Goal: Information Seeking & Learning: Find specific fact

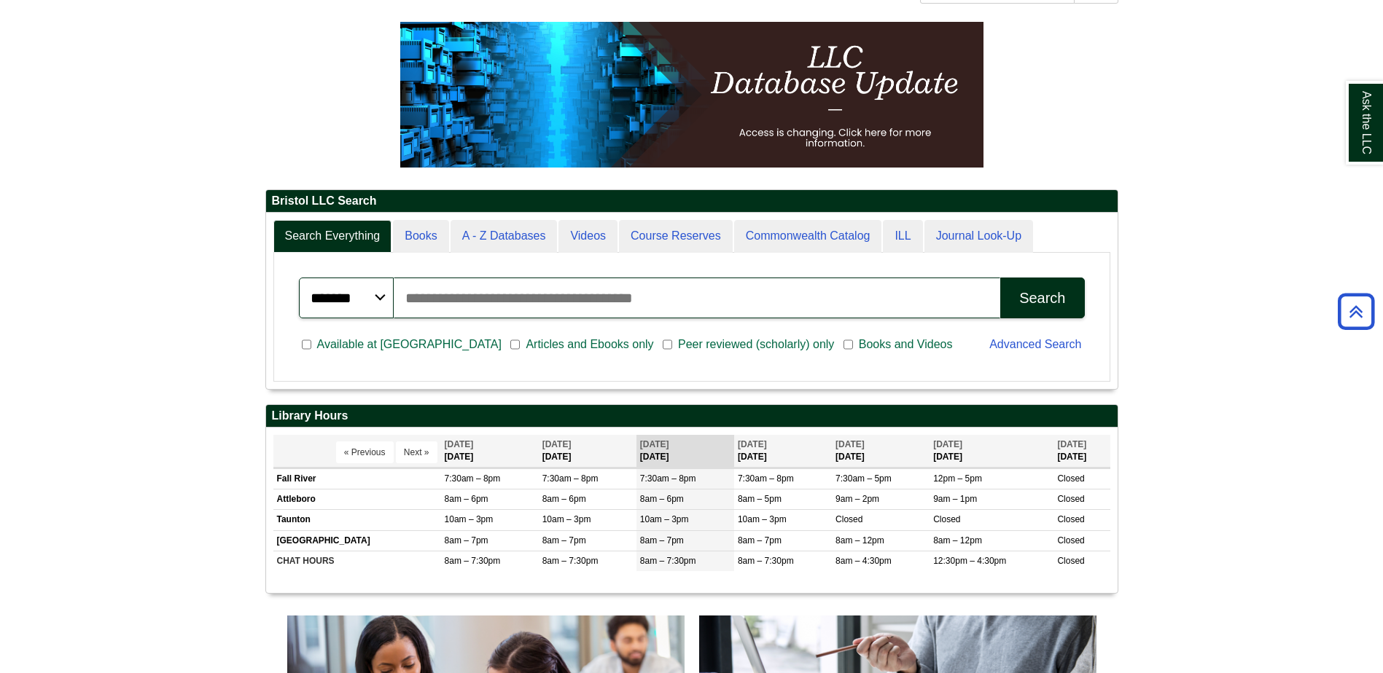
scroll to position [176, 851]
click at [496, 238] on div "Ask the LLC" at bounding box center [691, 336] width 1383 height 673
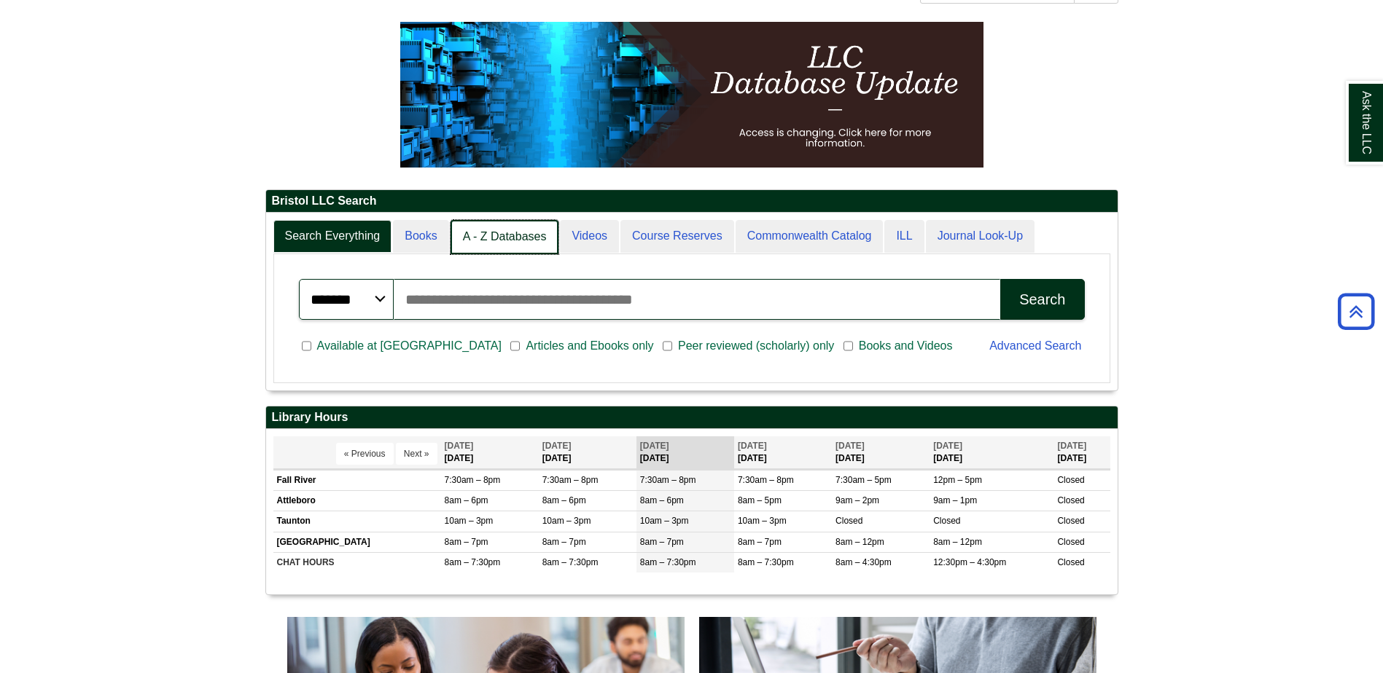
click at [536, 230] on link "A - Z Databases" at bounding box center [504, 237] width 109 height 34
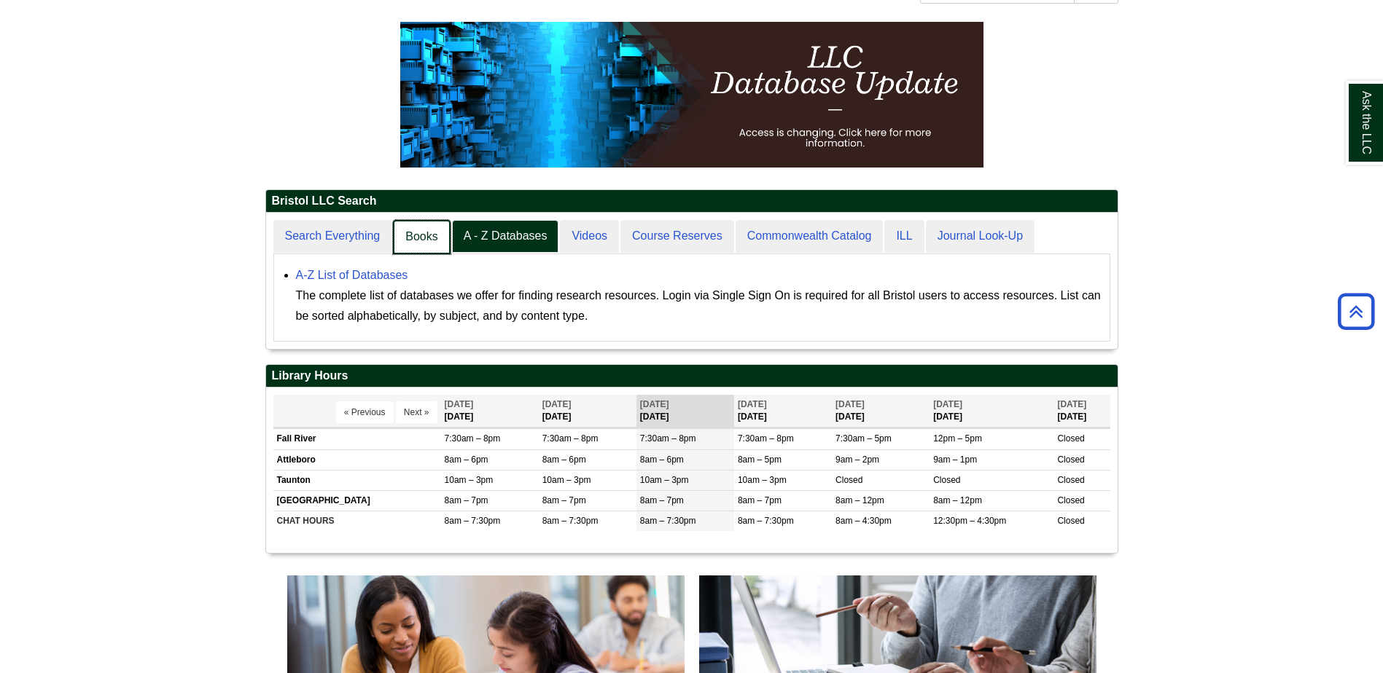
click at [429, 241] on link "Books" at bounding box center [421, 237] width 57 height 34
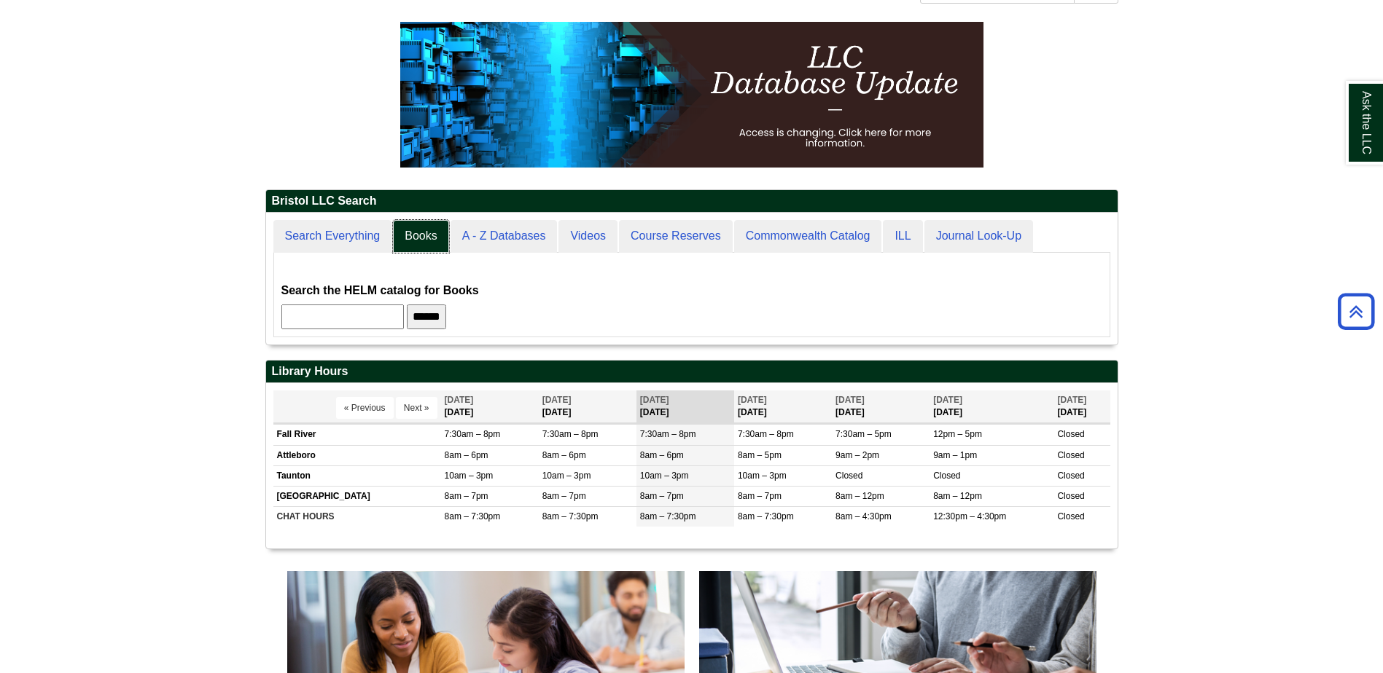
scroll to position [132, 851]
click at [389, 322] on input "text" at bounding box center [342, 317] width 122 height 25
type input "*"
click at [407, 305] on input "******" at bounding box center [426, 317] width 39 height 25
type input "*"
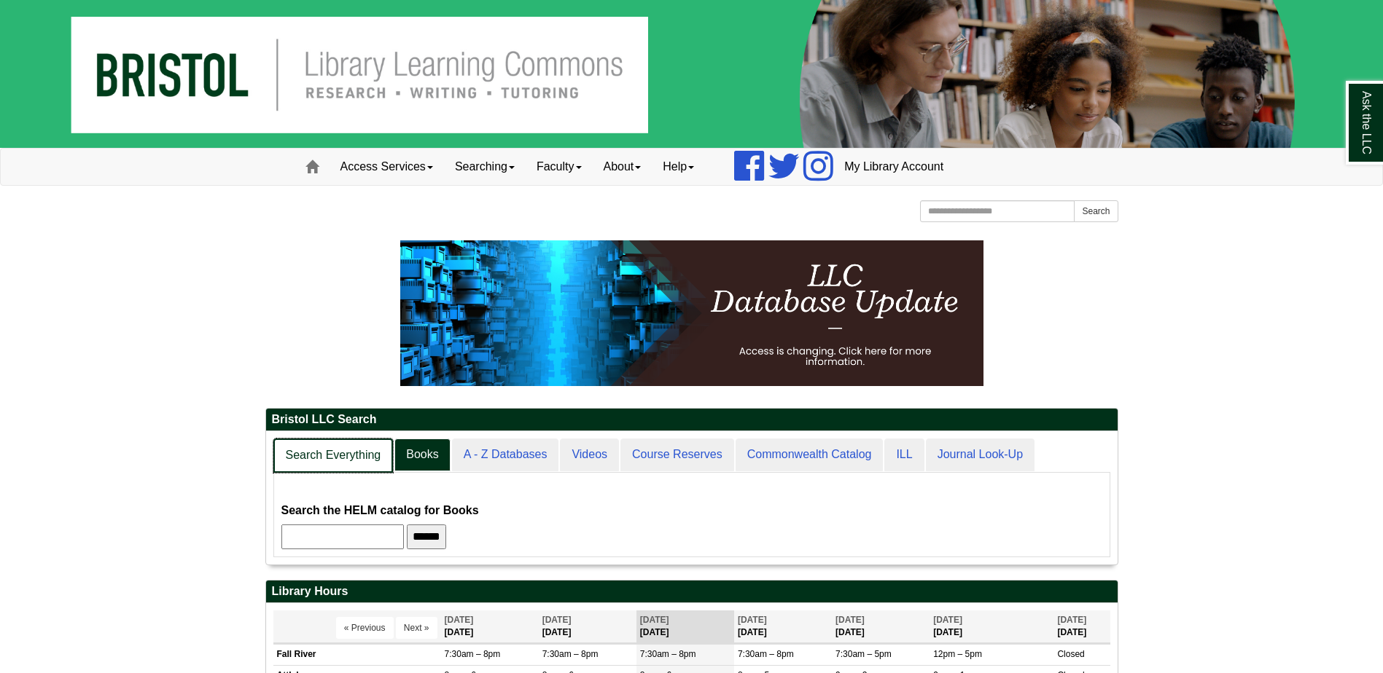
click at [332, 464] on link "Search Everything" at bounding box center [333, 456] width 120 height 34
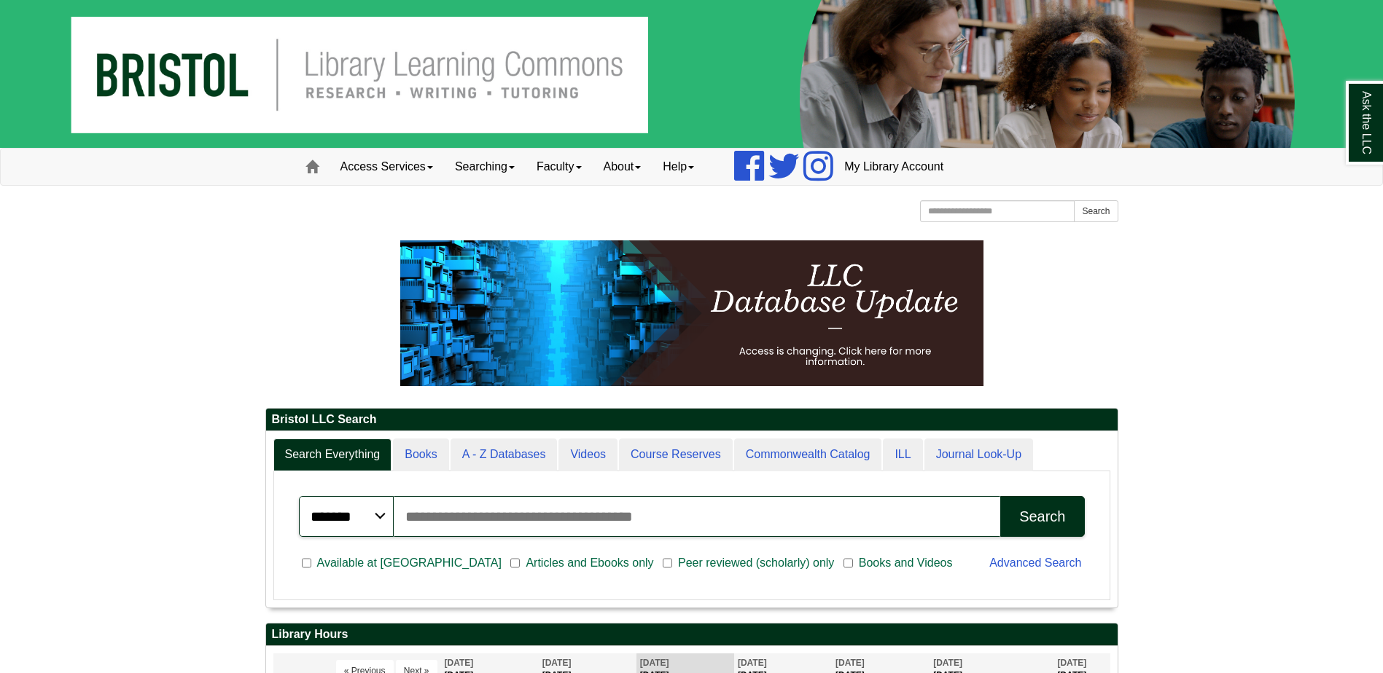
click at [629, 514] on input "Search articles, books, journals & more" at bounding box center [697, 516] width 607 height 41
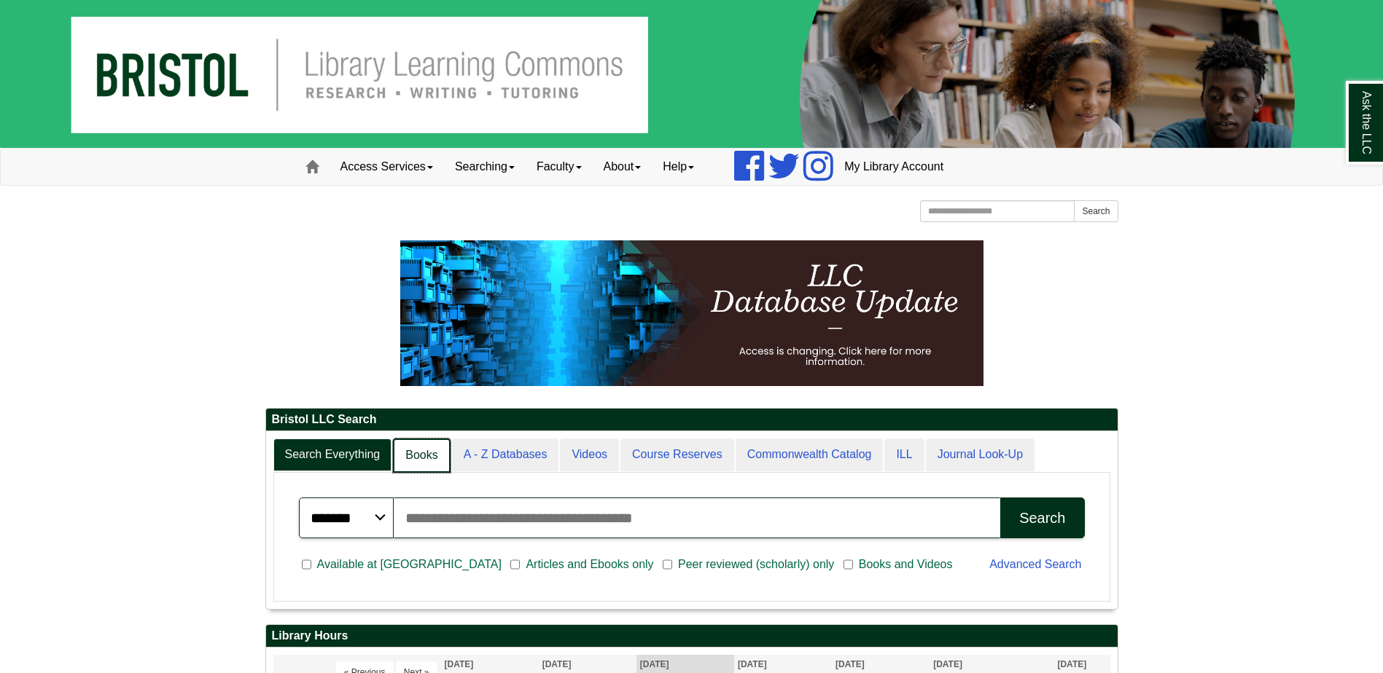
click at [410, 455] on link "Books" at bounding box center [421, 456] width 57 height 34
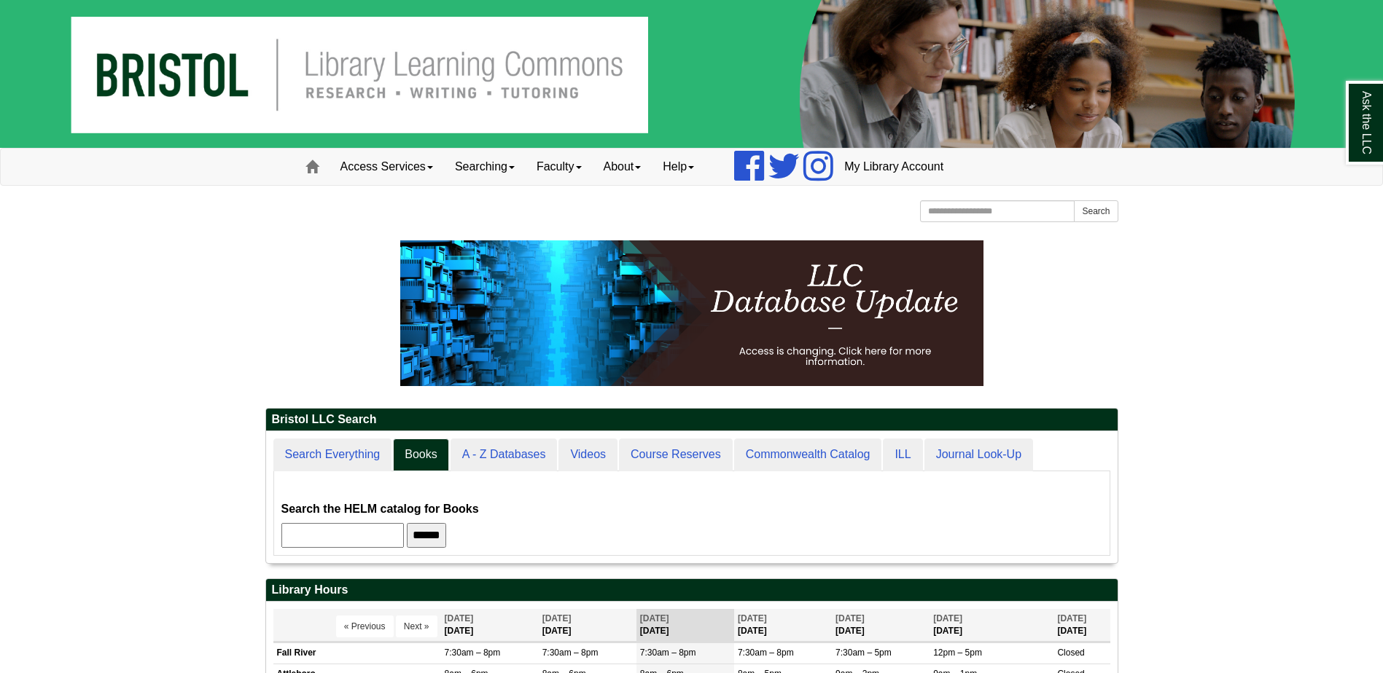
click at [391, 539] on input "text" at bounding box center [342, 535] width 122 height 25
type input "*"
type input "*****"
click at [407, 523] on input "******" at bounding box center [426, 535] width 39 height 25
